Goal: Task Accomplishment & Management: Use online tool/utility

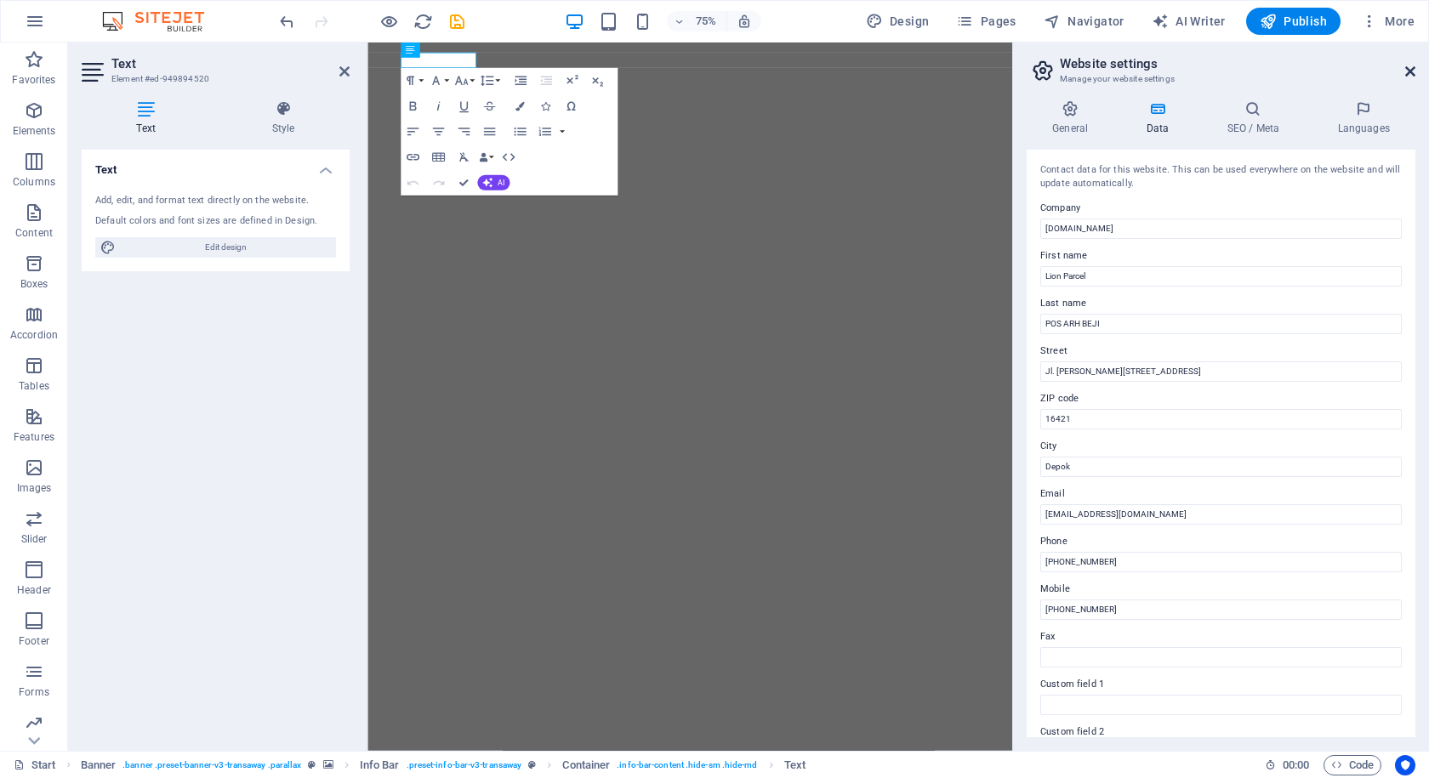
click at [1409, 71] on icon at bounding box center [1410, 72] width 10 height 14
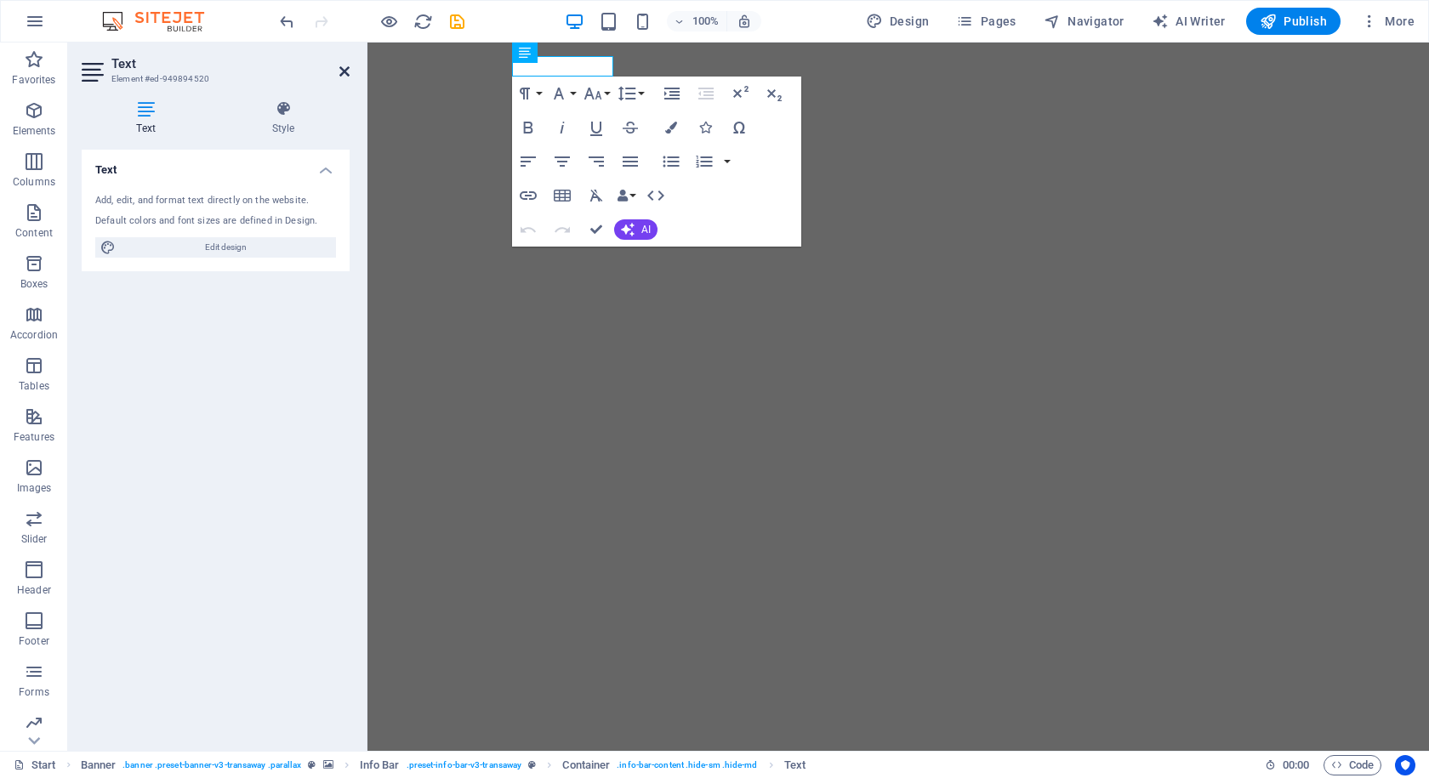
click at [346, 73] on icon at bounding box center [344, 72] width 10 height 14
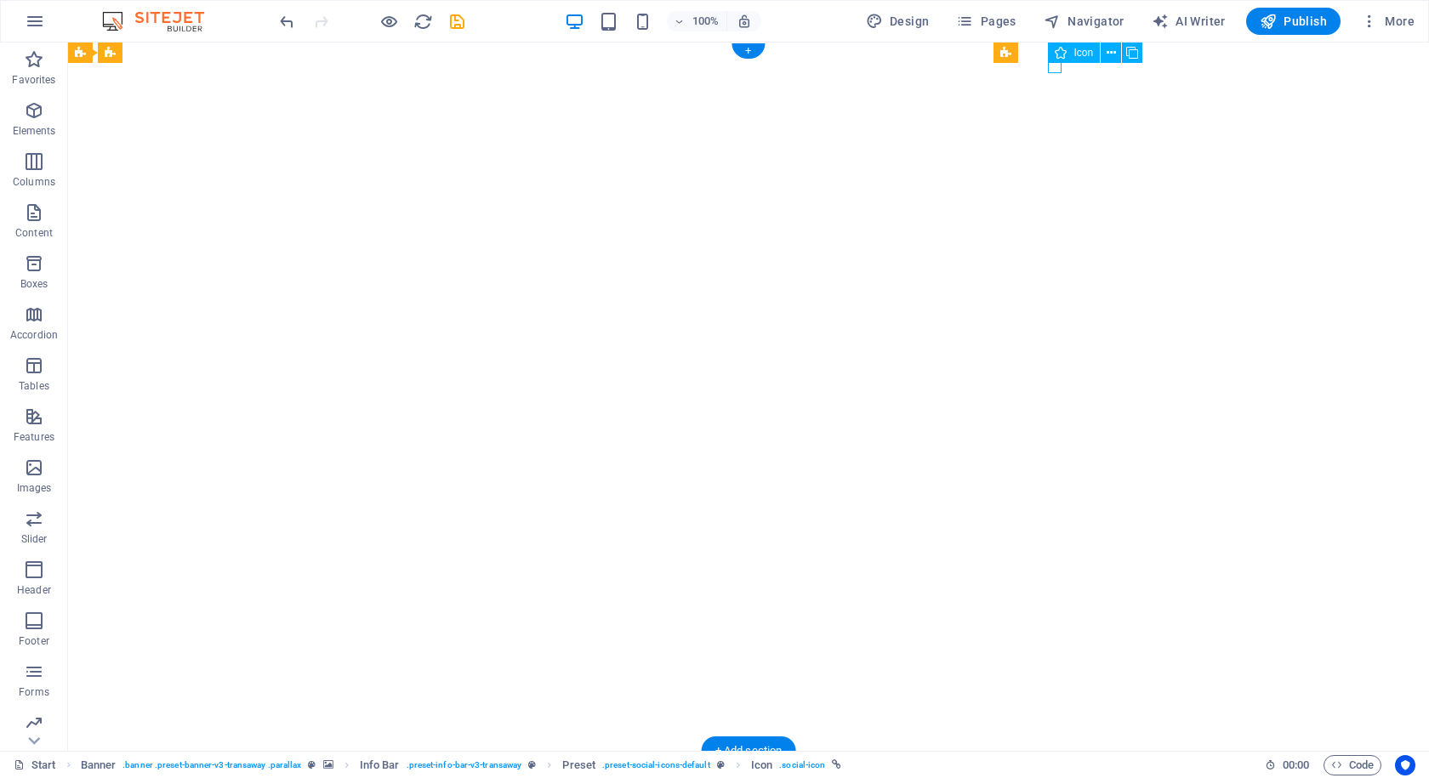
select select "xMidYMid"
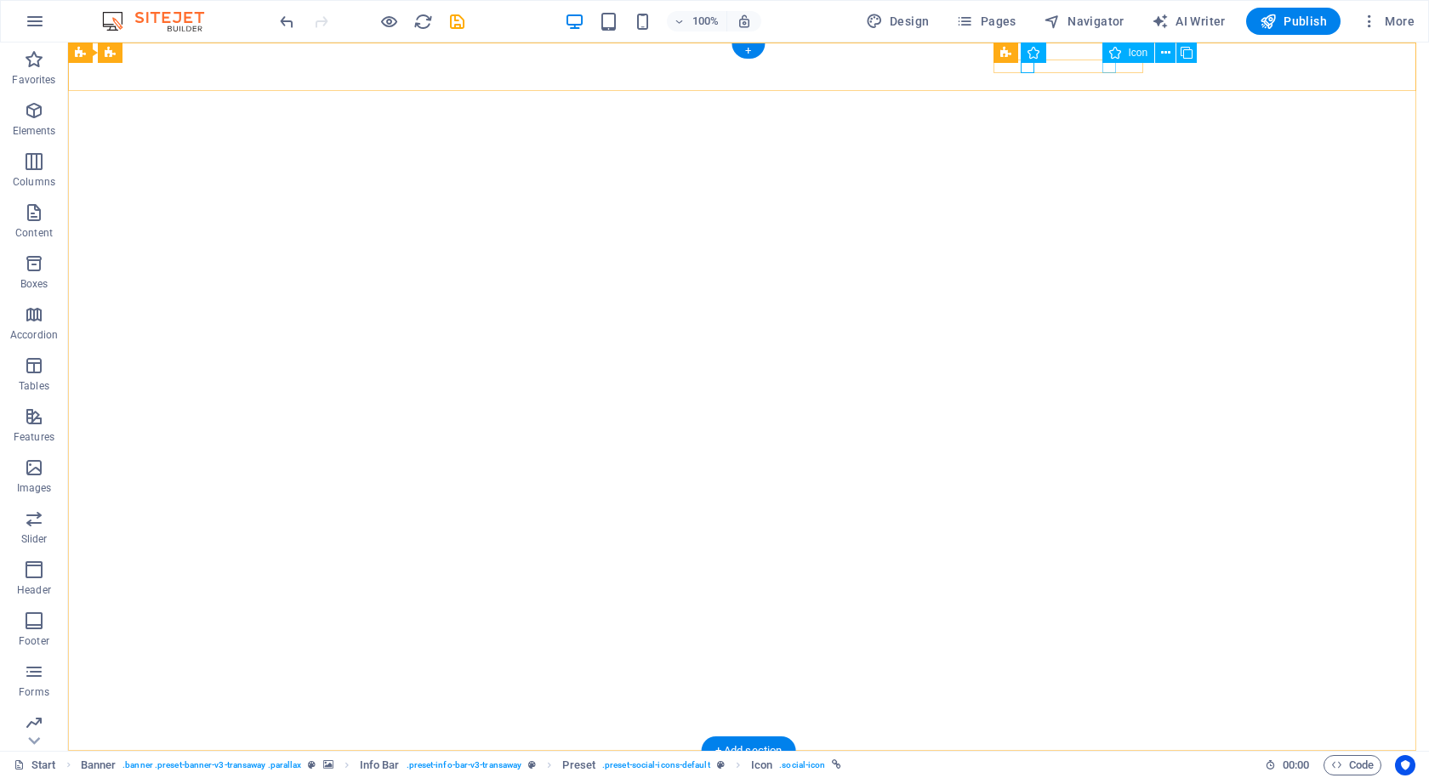
select select "xMidYMid"
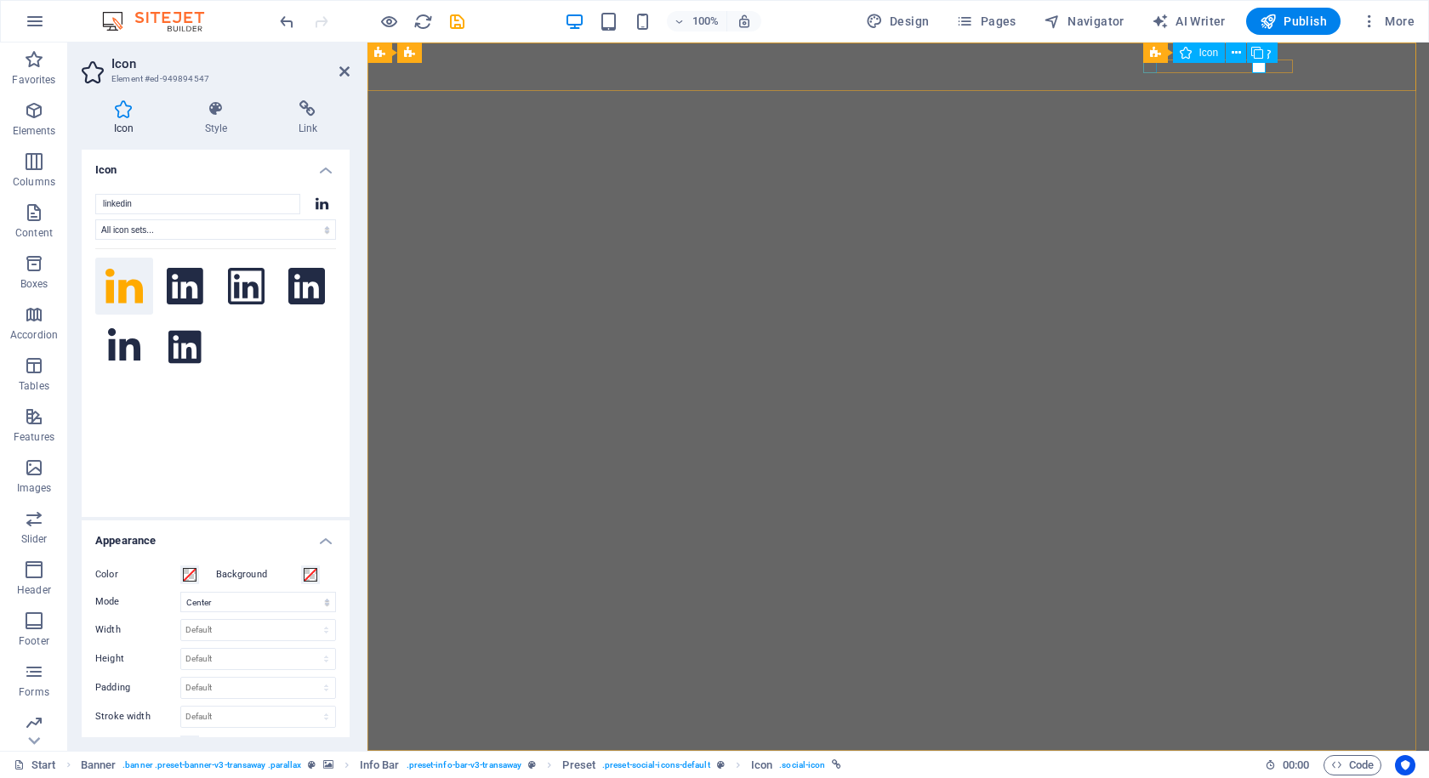
drag, startPoint x: 1510, startPoint y: 105, endPoint x: 1439, endPoint y: 62, distance: 83.1
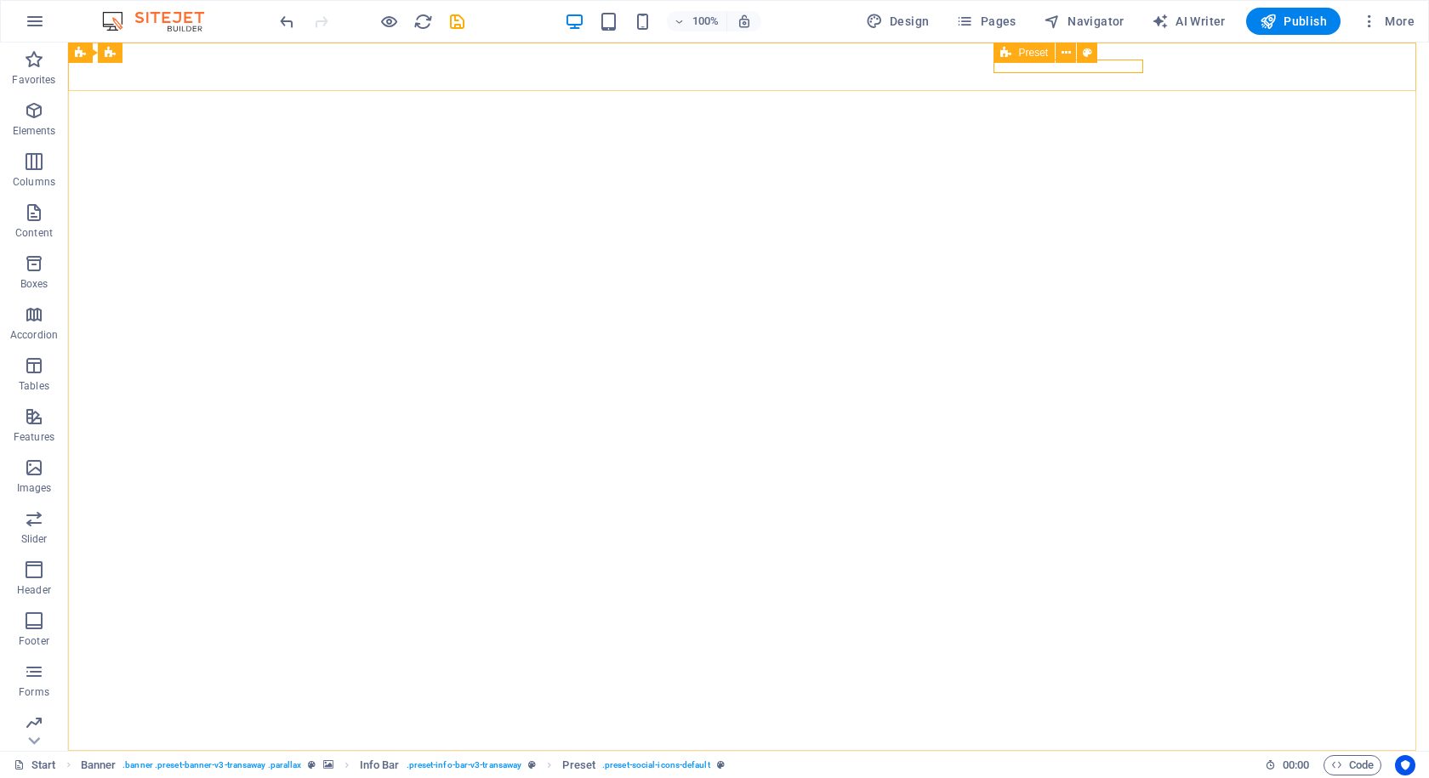
click at [1023, 54] on span "Preset" at bounding box center [1033, 53] width 30 height 10
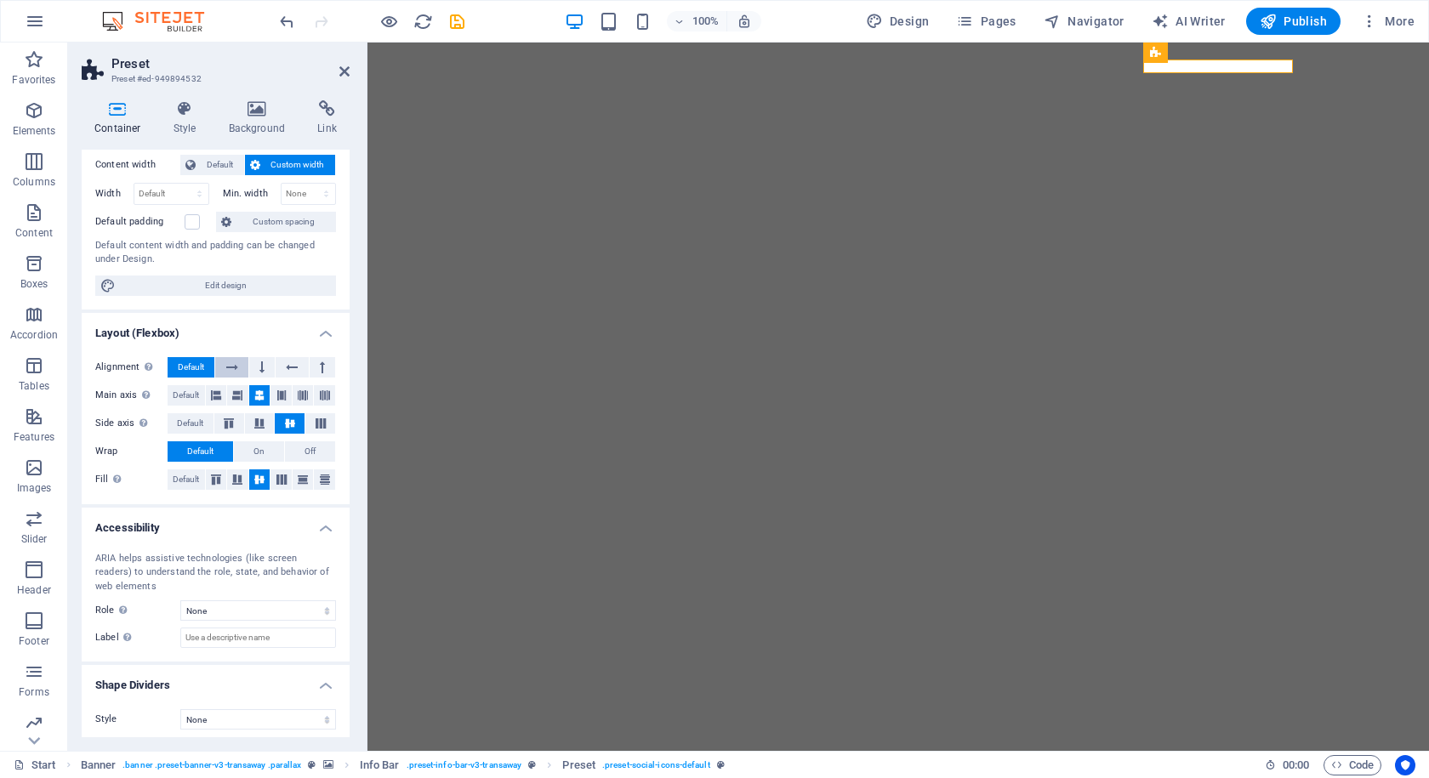
scroll to position [100, 0]
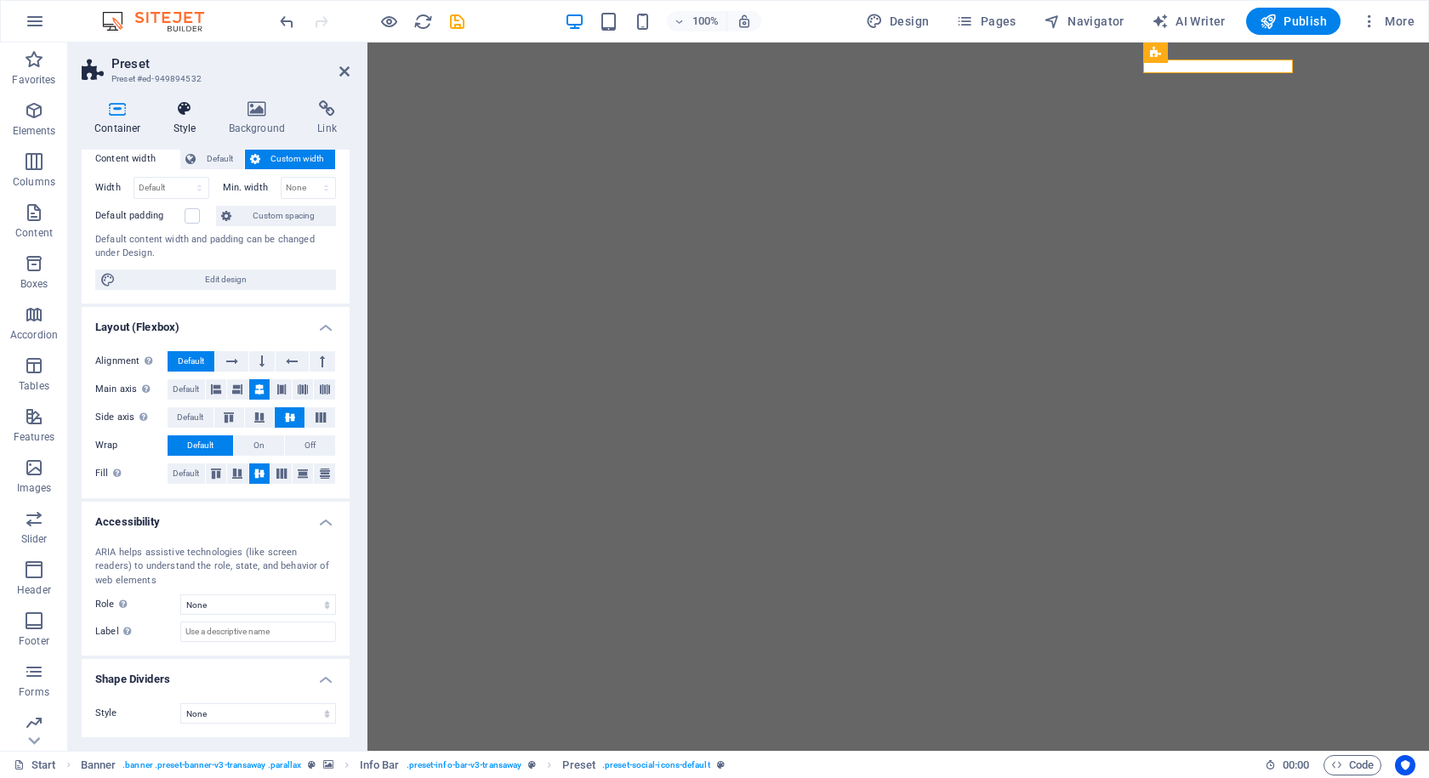
click at [179, 122] on h4 "Style" at bounding box center [188, 118] width 55 height 36
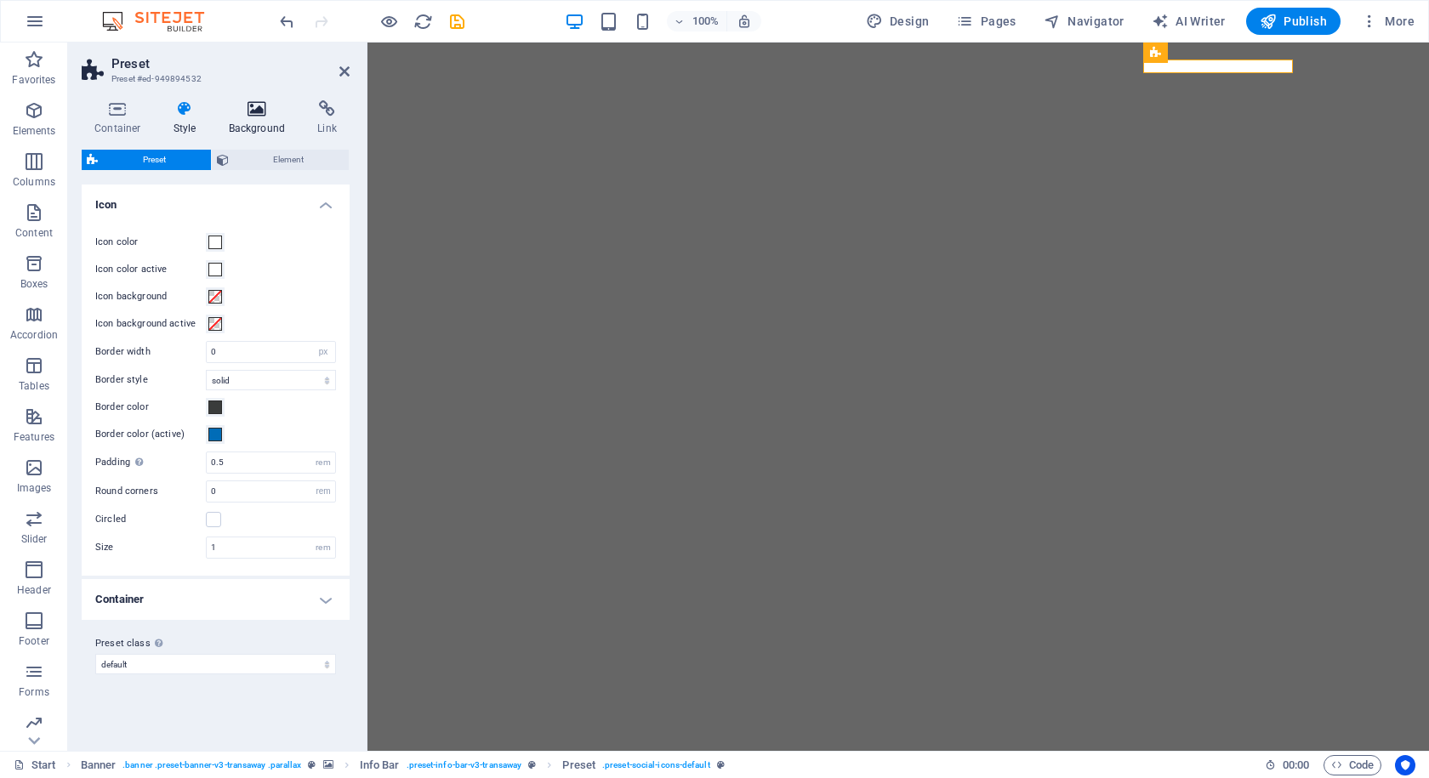
click at [254, 132] on h4 "Background" at bounding box center [260, 118] width 89 height 36
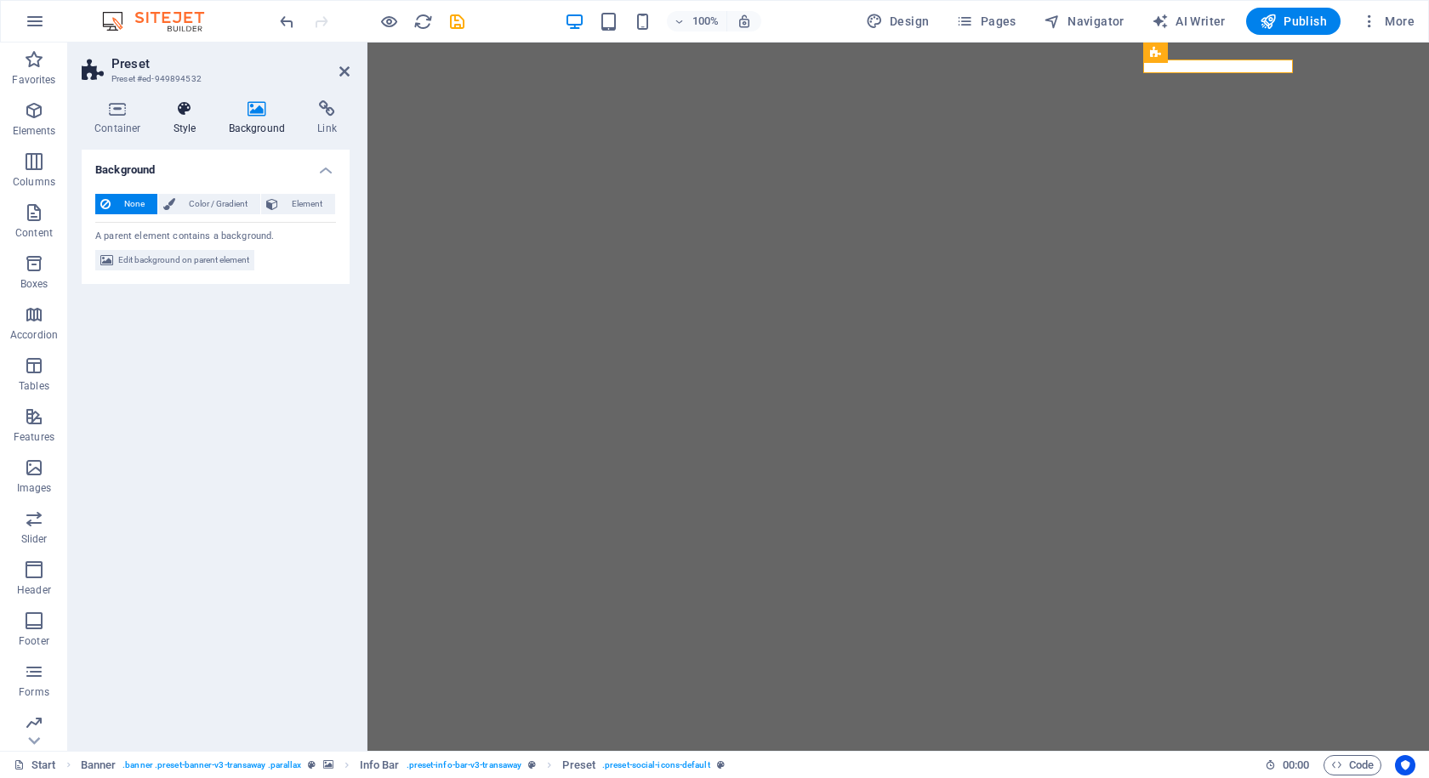
click at [192, 122] on h4 "Style" at bounding box center [188, 118] width 55 height 36
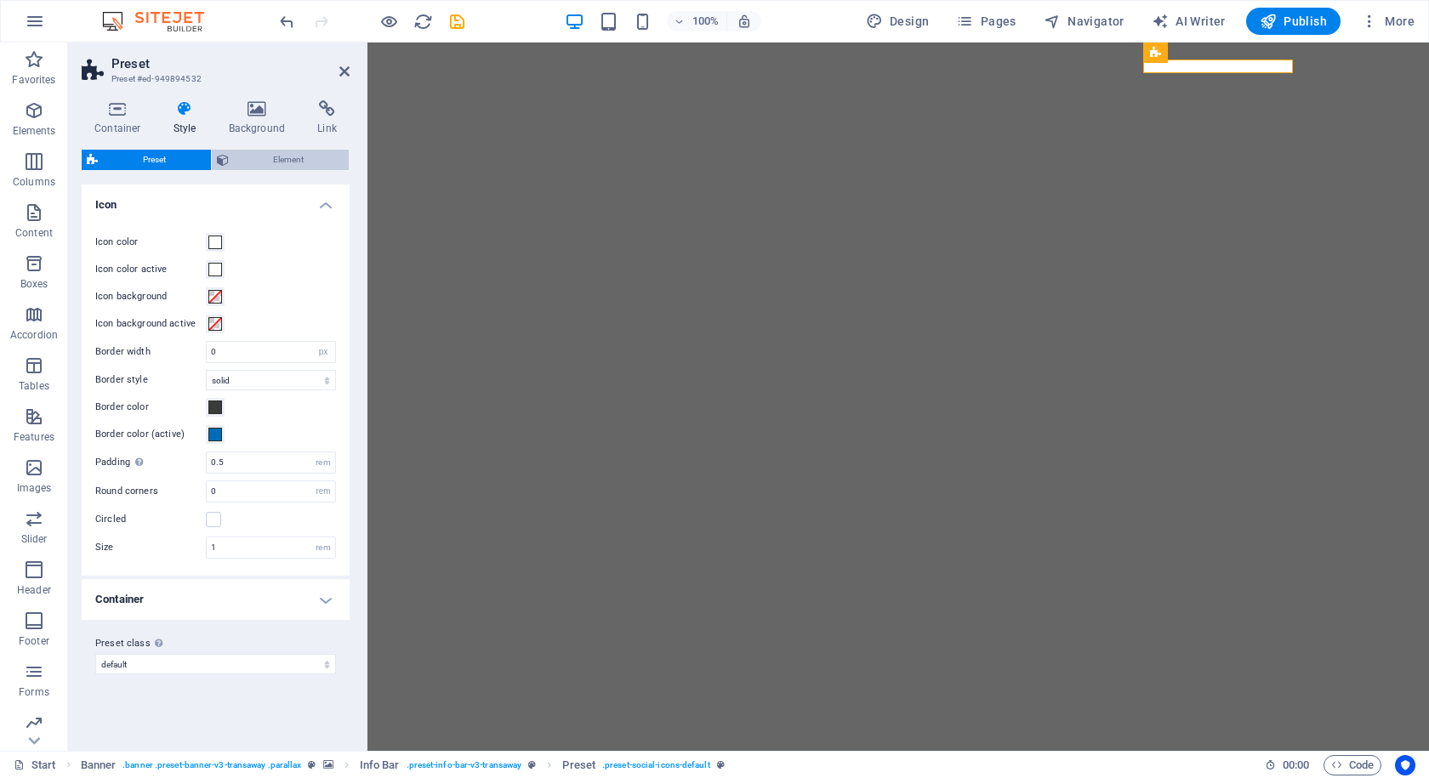
click at [281, 165] on span "Element" at bounding box center [289, 160] width 111 height 20
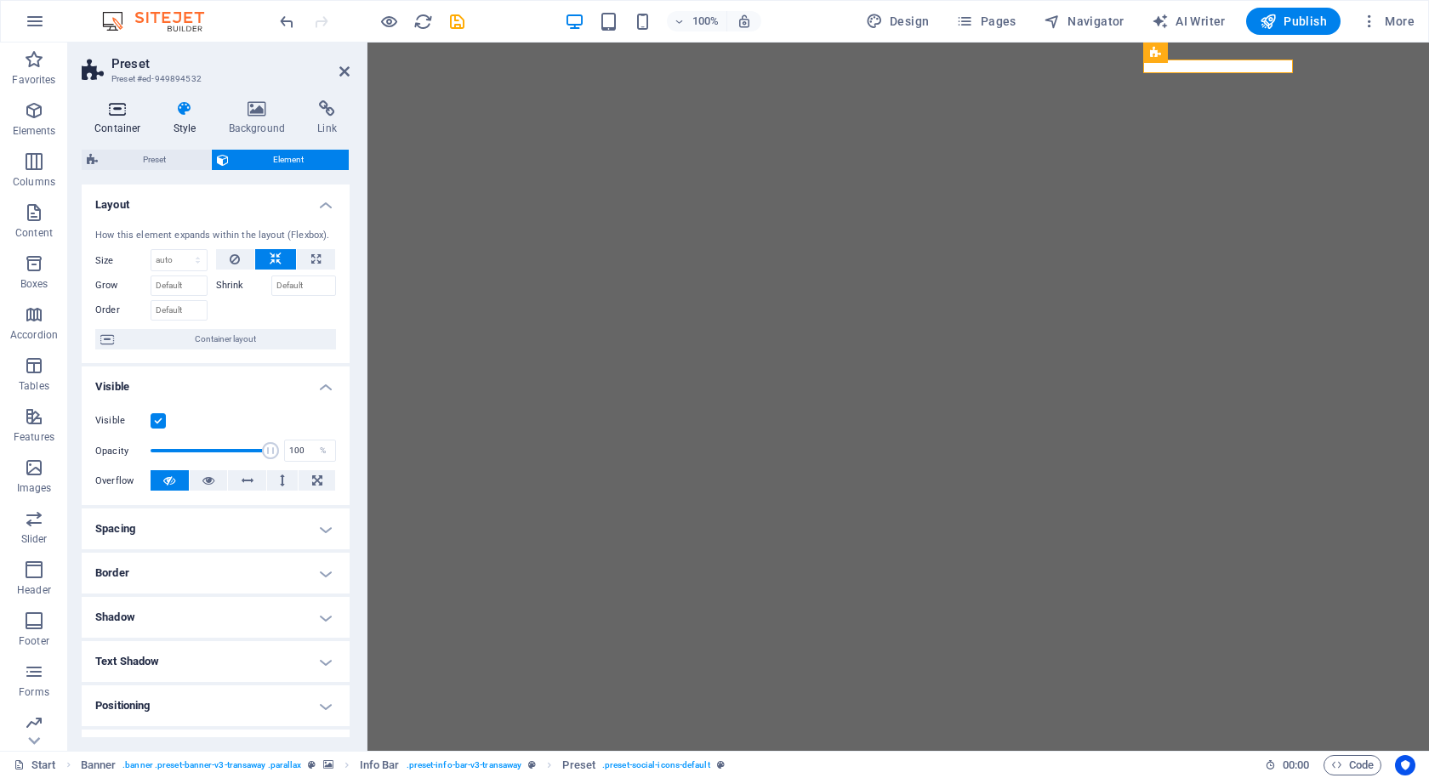
click at [121, 111] on icon at bounding box center [118, 108] width 72 height 17
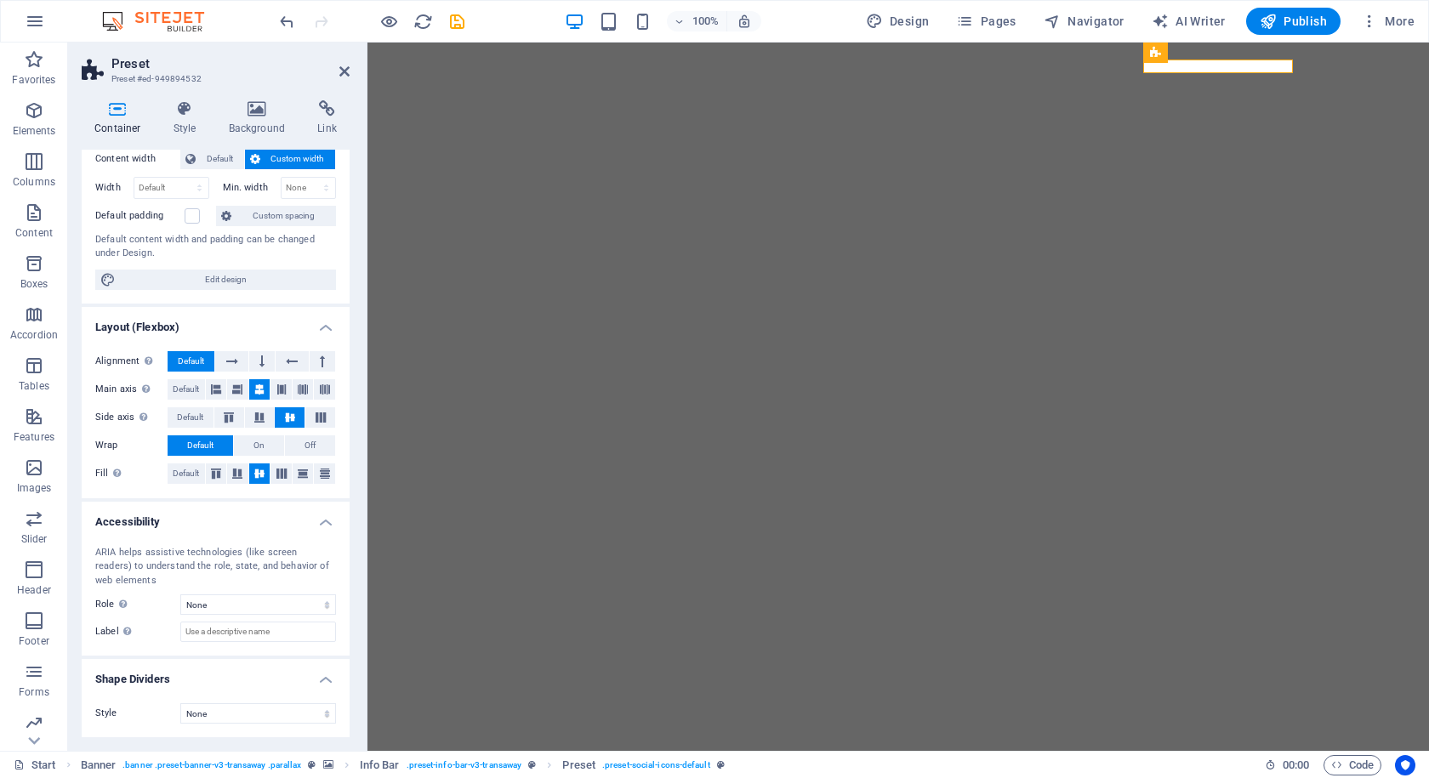
click at [287, 157] on span "Custom width" at bounding box center [297, 159] width 65 height 20
click at [229, 154] on span "Default" at bounding box center [220, 159] width 38 height 20
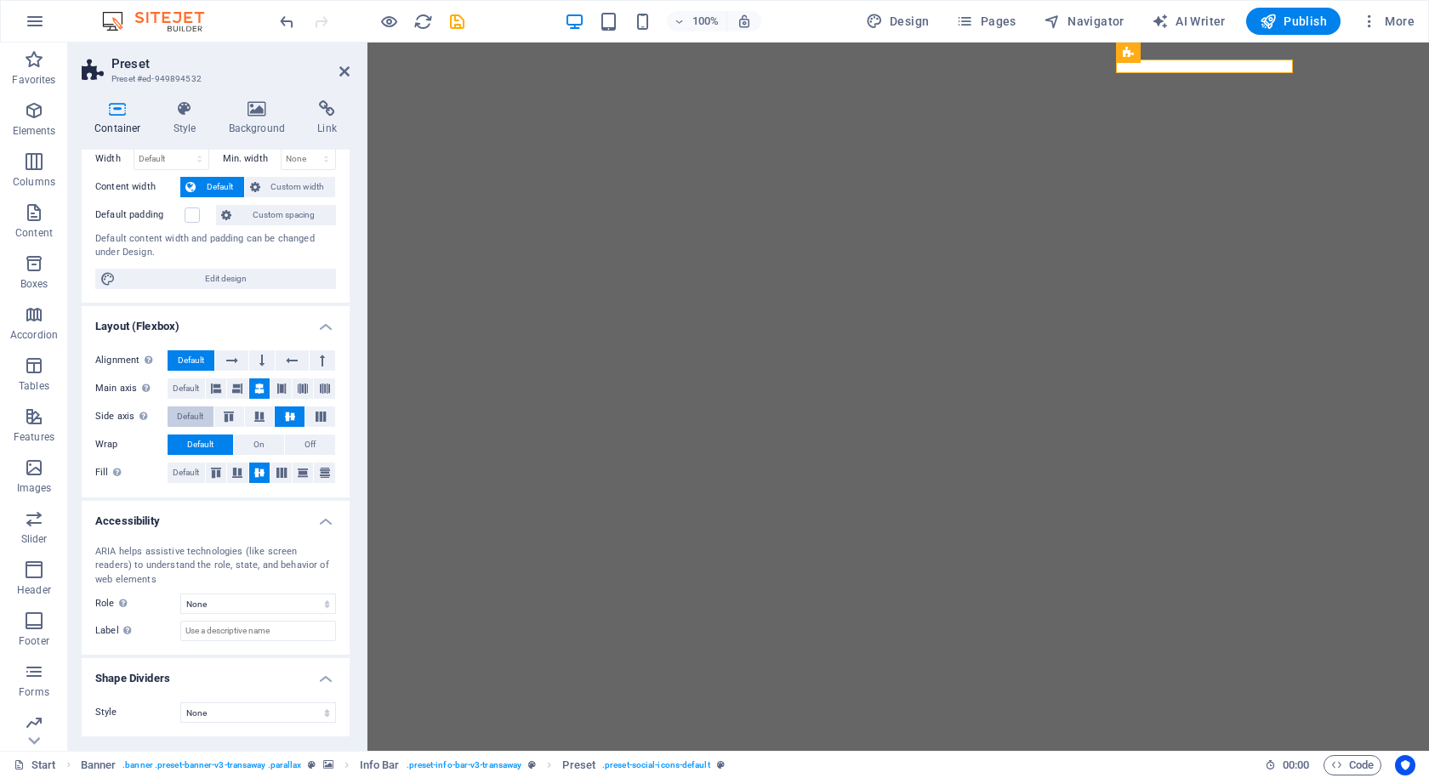
scroll to position [71, 0]
click at [304, 135] on h4 "Link" at bounding box center [326, 118] width 45 height 36
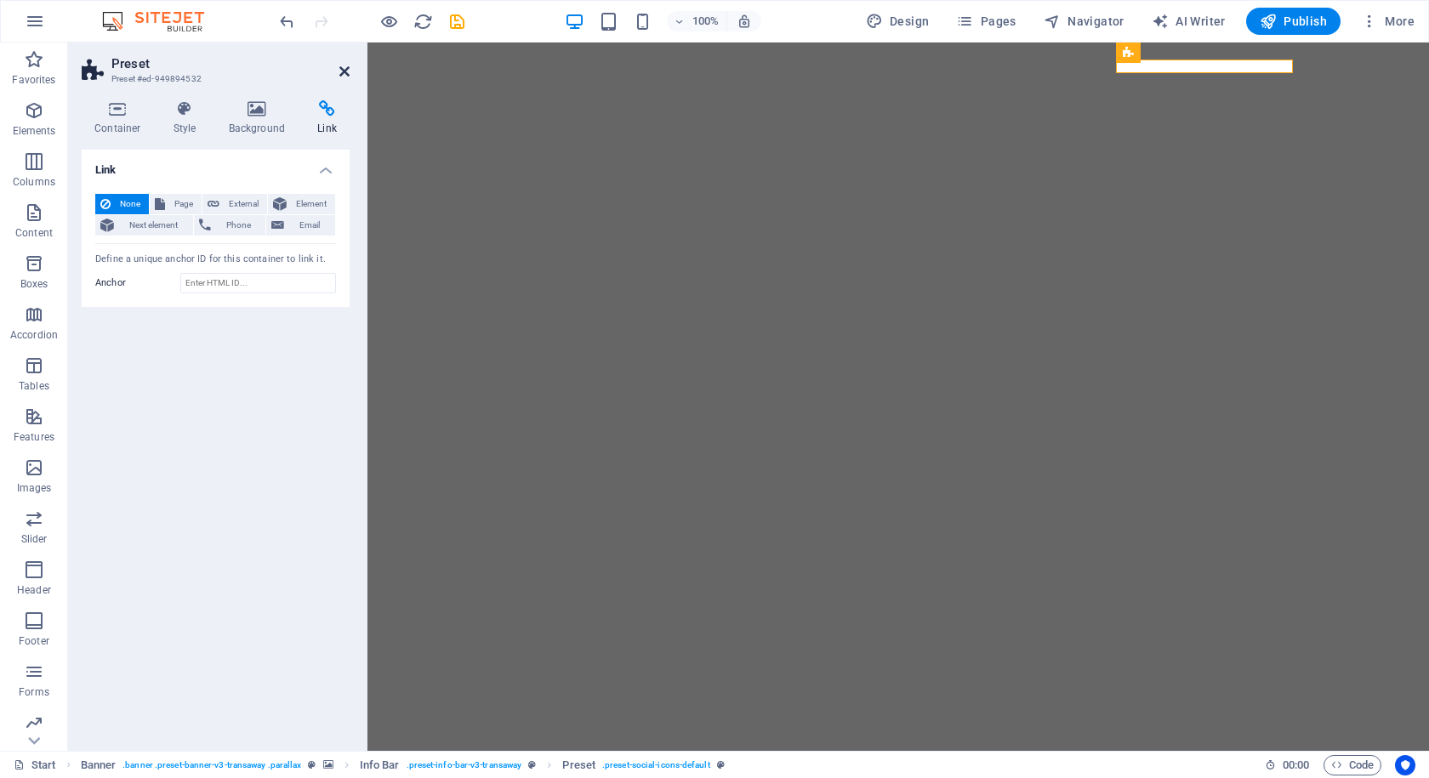
click at [349, 78] on link at bounding box center [344, 72] width 10 height 14
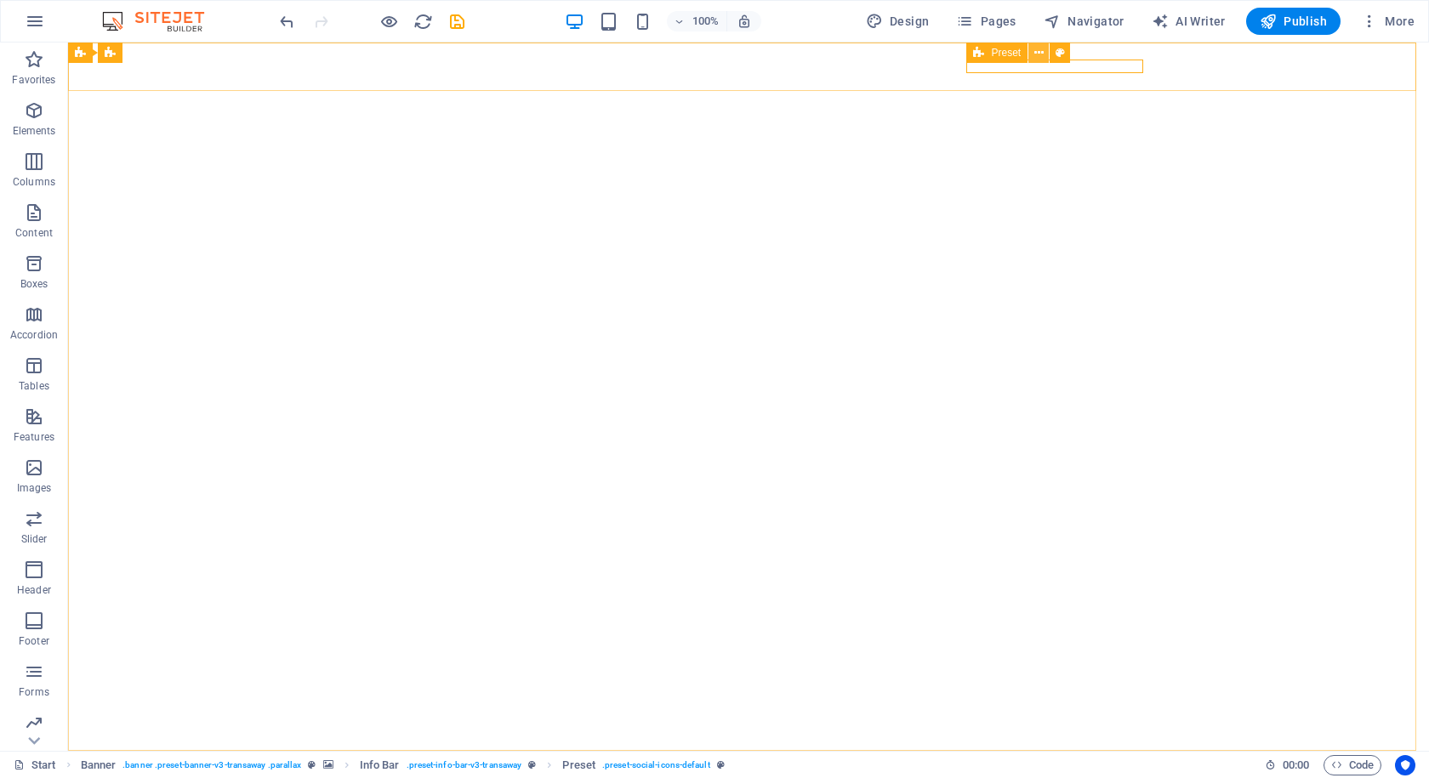
click at [1037, 54] on icon at bounding box center [1038, 53] width 9 height 18
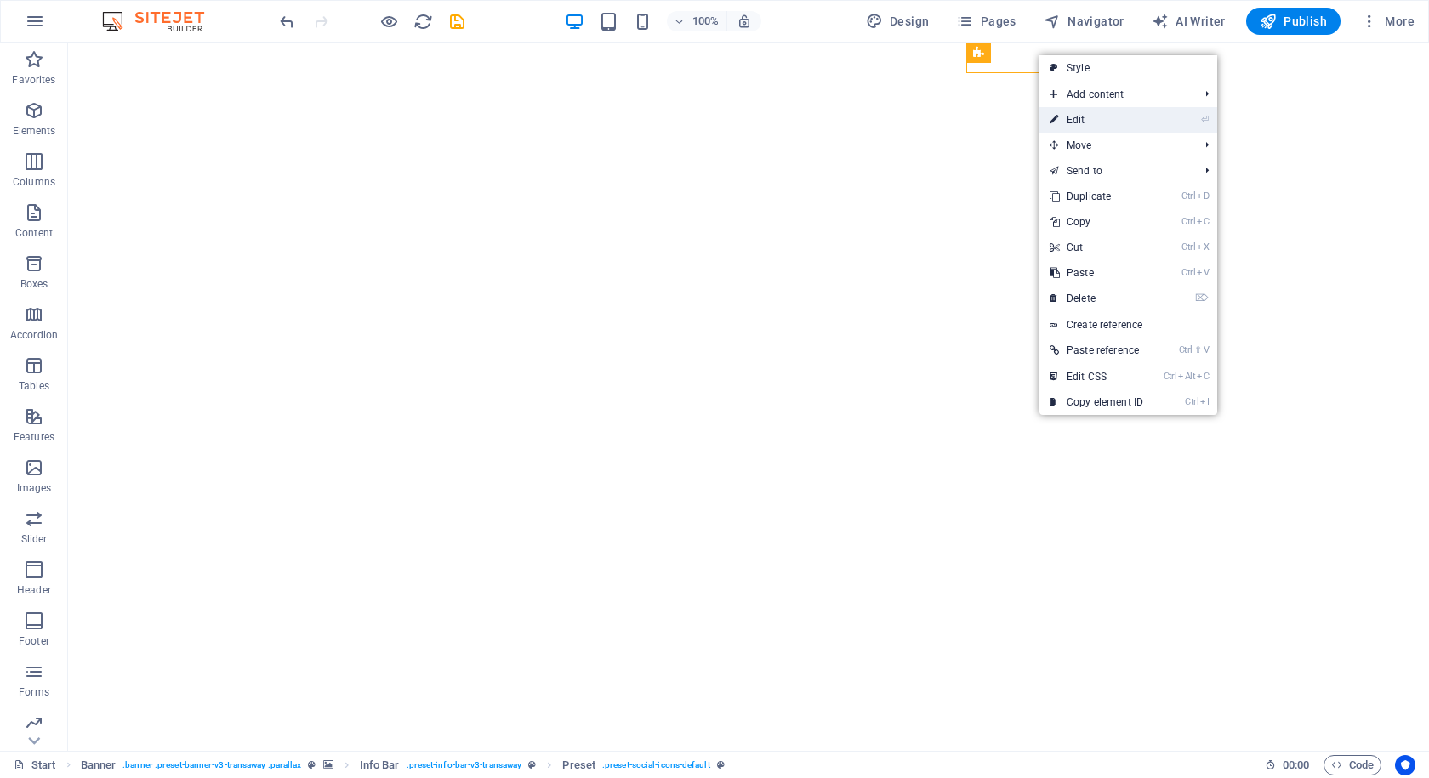
click at [1085, 118] on link "⏎ Edit" at bounding box center [1096, 120] width 114 height 26
